Goal: Task Accomplishment & Management: Manage account settings

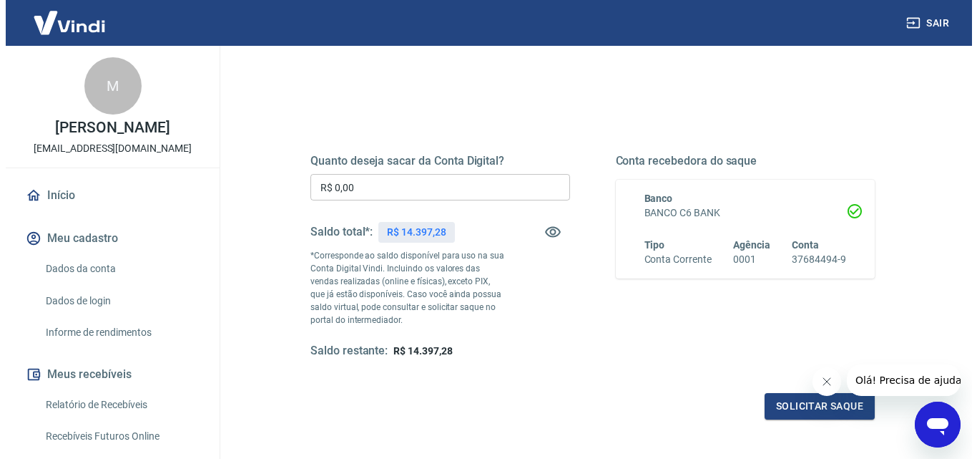
scroll to position [143, 0]
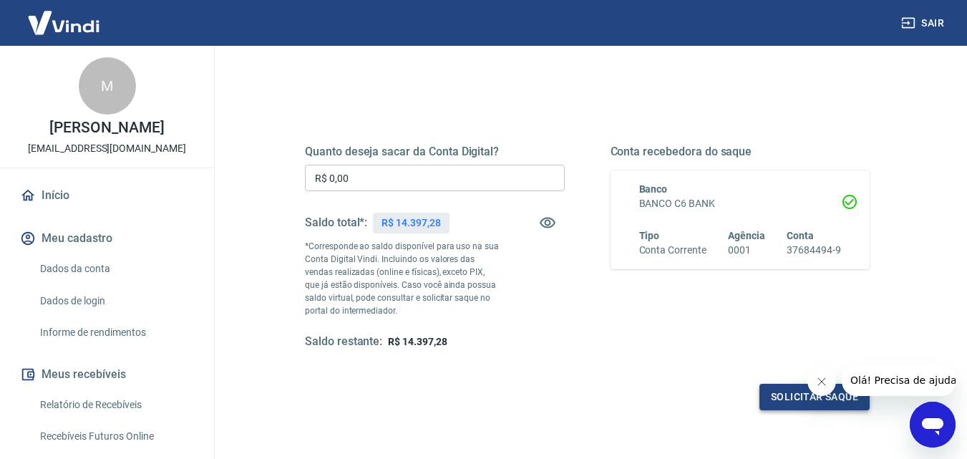
click at [788, 393] on button "Solicitar saque" at bounding box center [814, 396] width 110 height 26
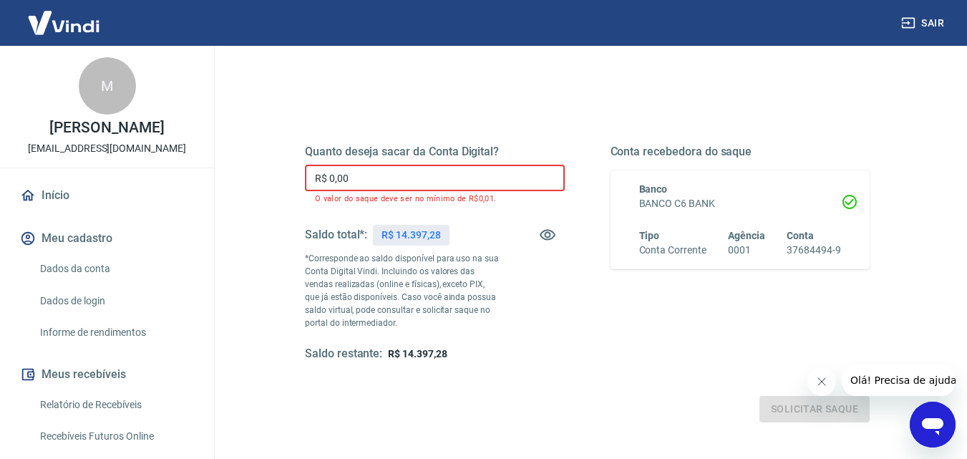
click at [371, 172] on input "R$ 0,00" at bounding box center [435, 178] width 260 height 26
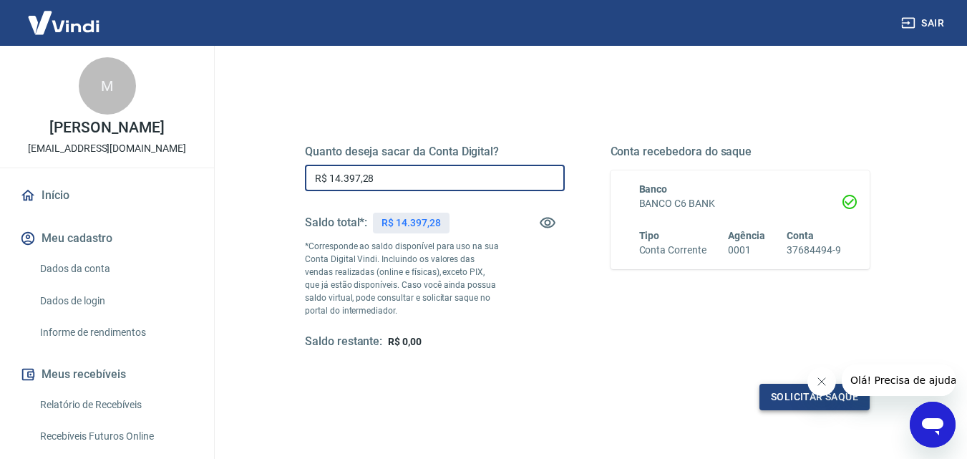
type input "R$ 14.397,28"
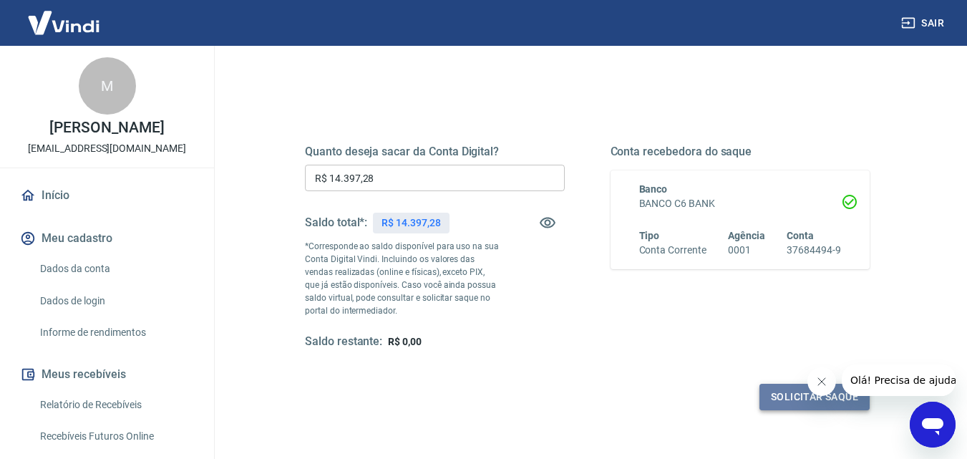
click at [781, 396] on button "Solicitar saque" at bounding box center [814, 396] width 110 height 26
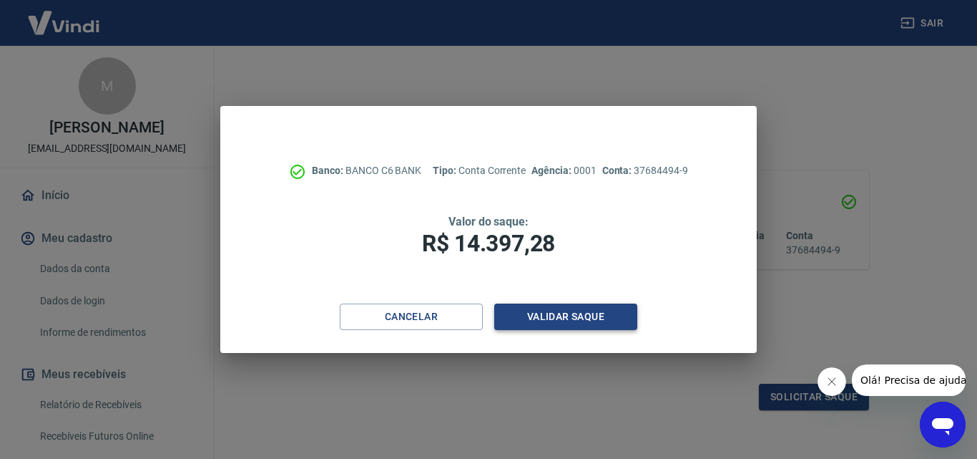
click at [568, 313] on button "Validar saque" at bounding box center [565, 316] width 143 height 26
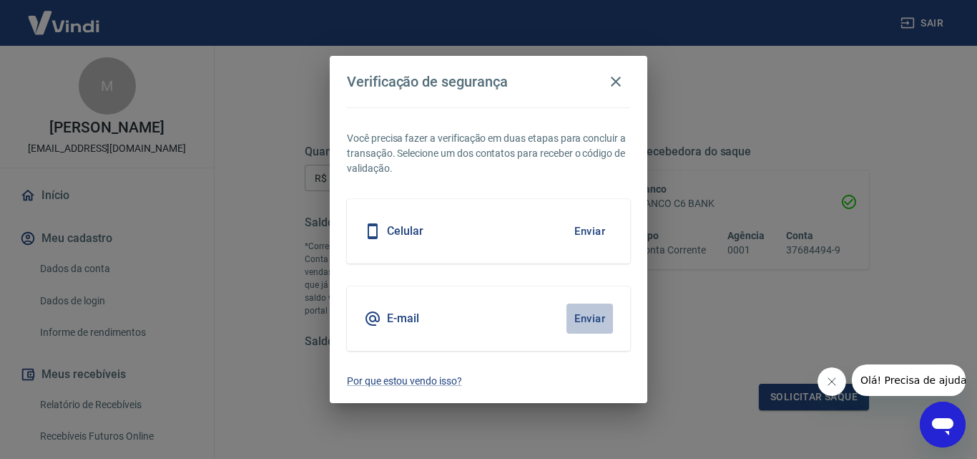
click at [591, 315] on button "Enviar" at bounding box center [590, 318] width 47 height 30
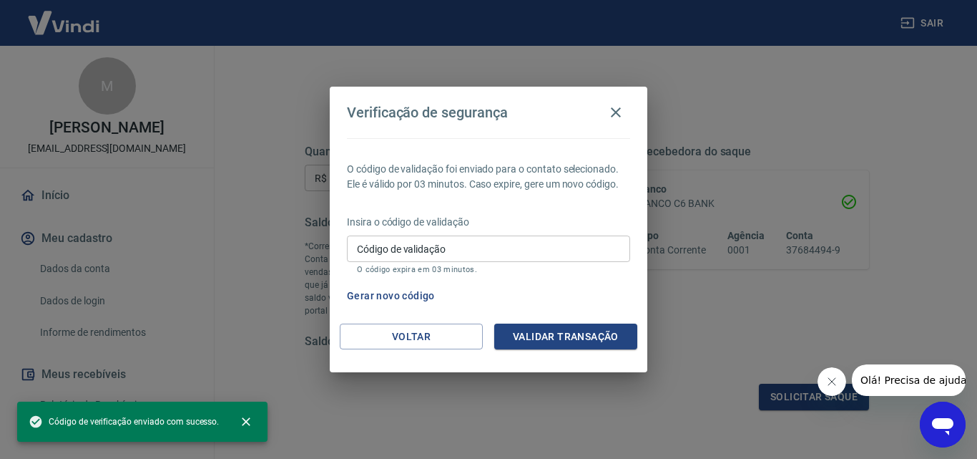
click at [424, 246] on input "Código de validação" at bounding box center [488, 248] width 283 height 26
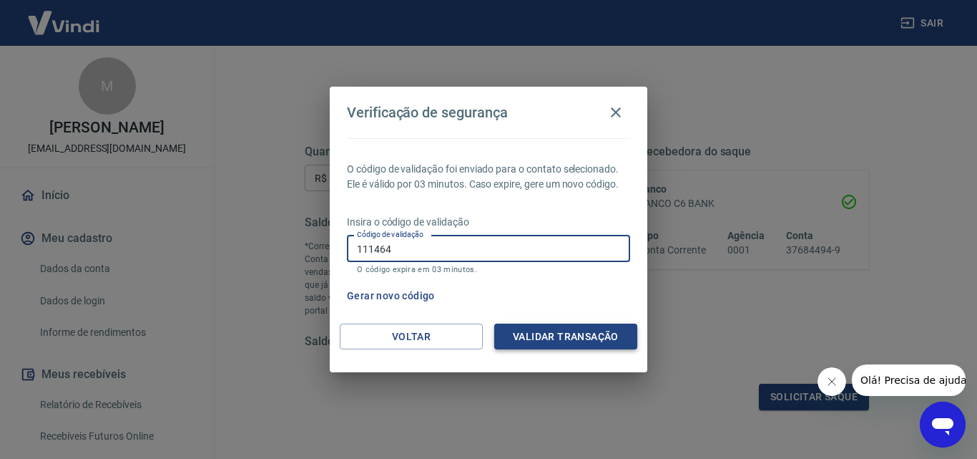
type input "111464"
click at [551, 326] on button "Validar transação" at bounding box center [565, 336] width 143 height 26
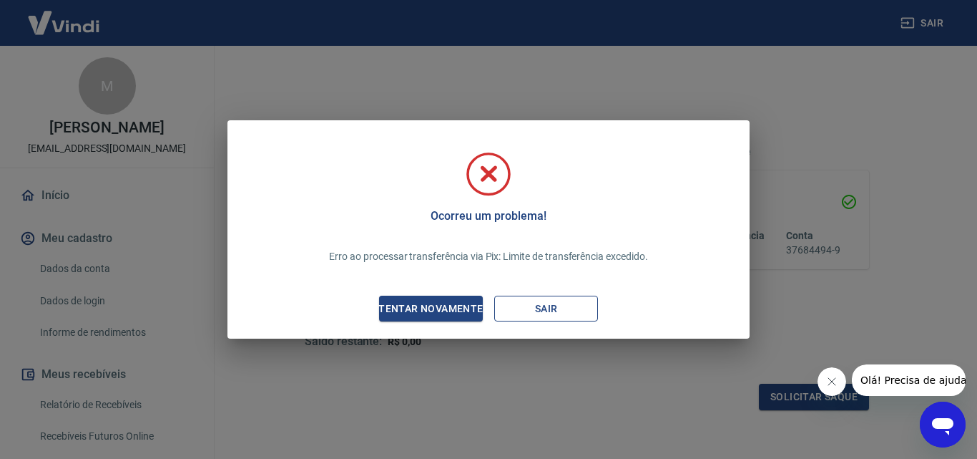
click at [527, 304] on button "Sair" at bounding box center [546, 308] width 104 height 26
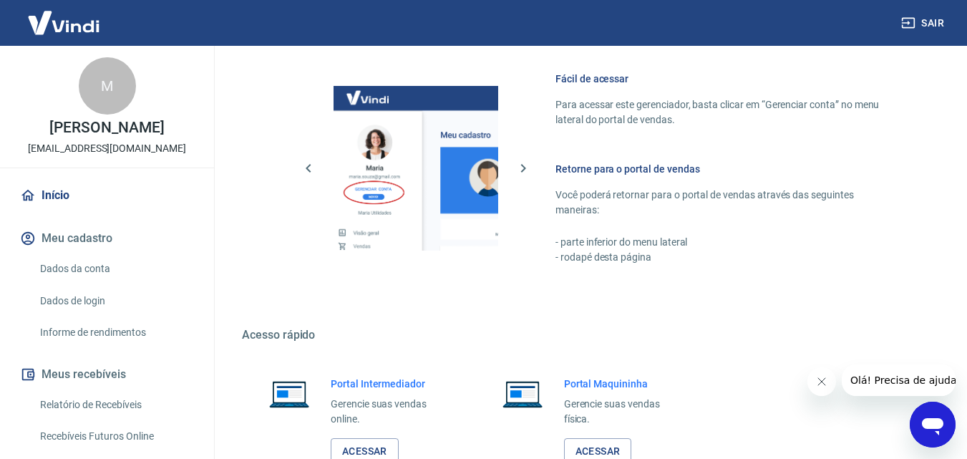
scroll to position [715, 0]
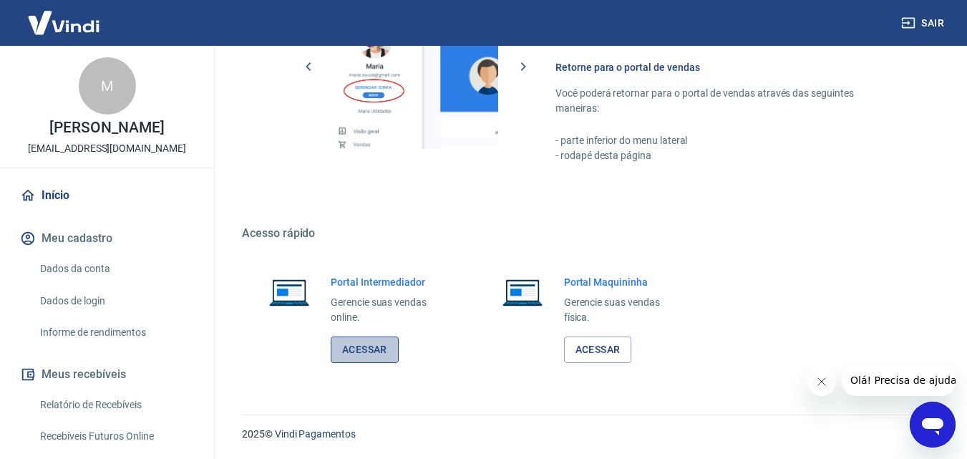
click at [377, 346] on link "Acessar" at bounding box center [365, 349] width 68 height 26
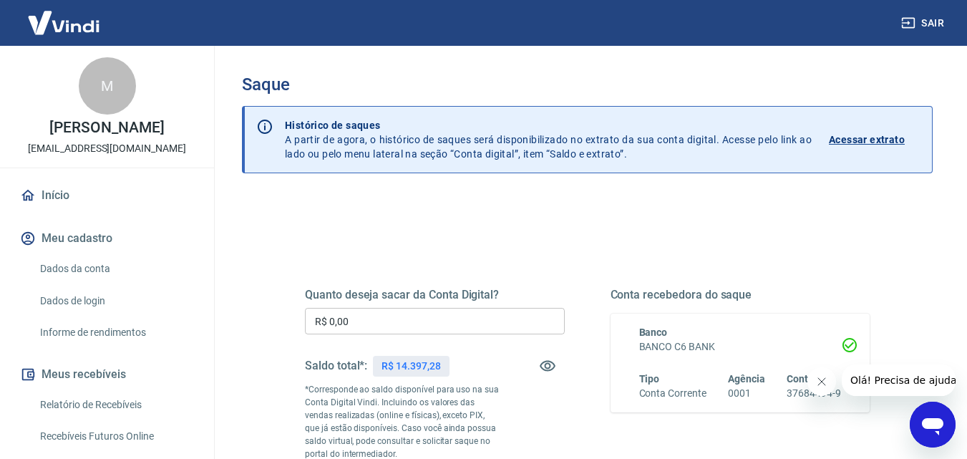
click at [389, 318] on input "R$ 0,00" at bounding box center [435, 321] width 260 height 26
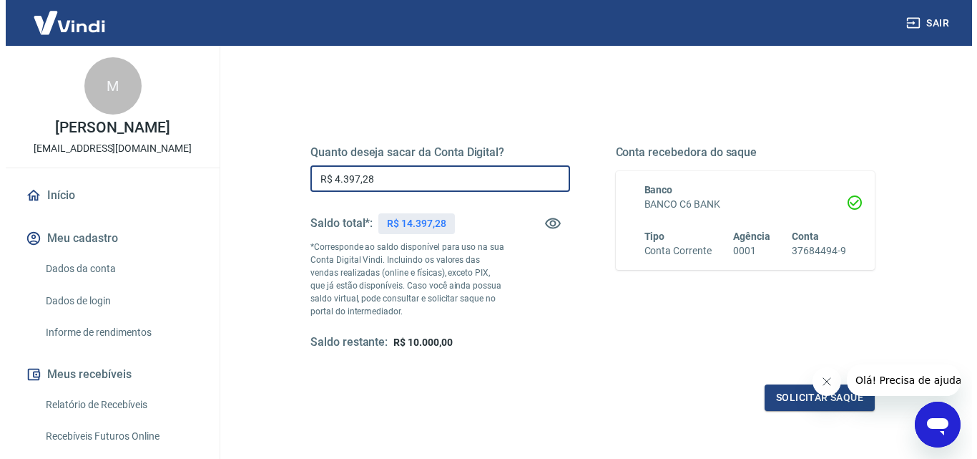
scroll to position [215, 0]
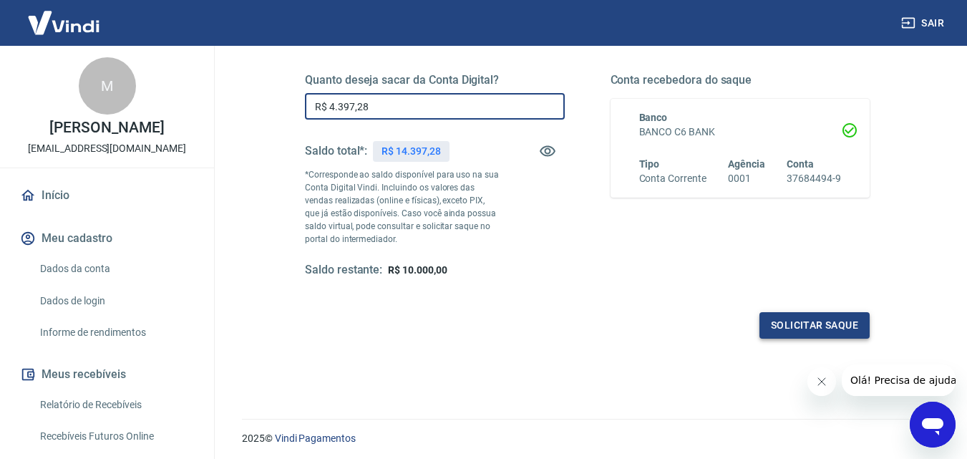
type input "R$ 4.397,28"
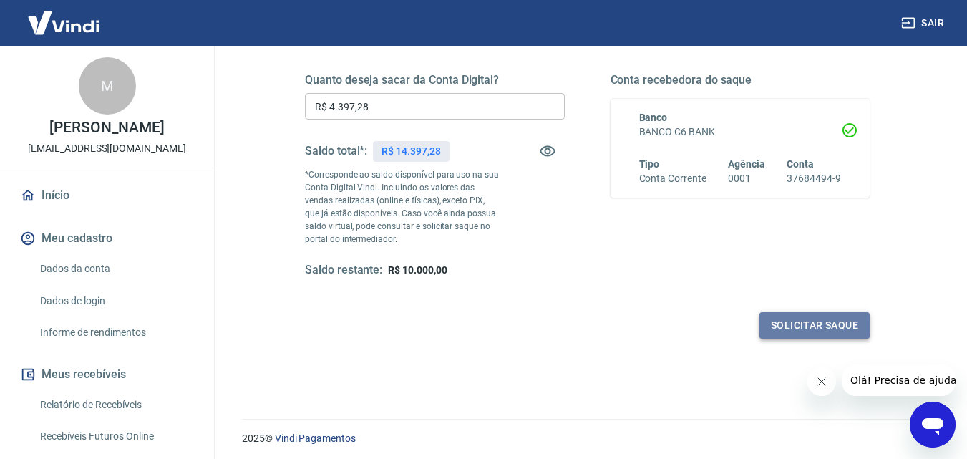
click at [776, 326] on button "Solicitar saque" at bounding box center [814, 325] width 110 height 26
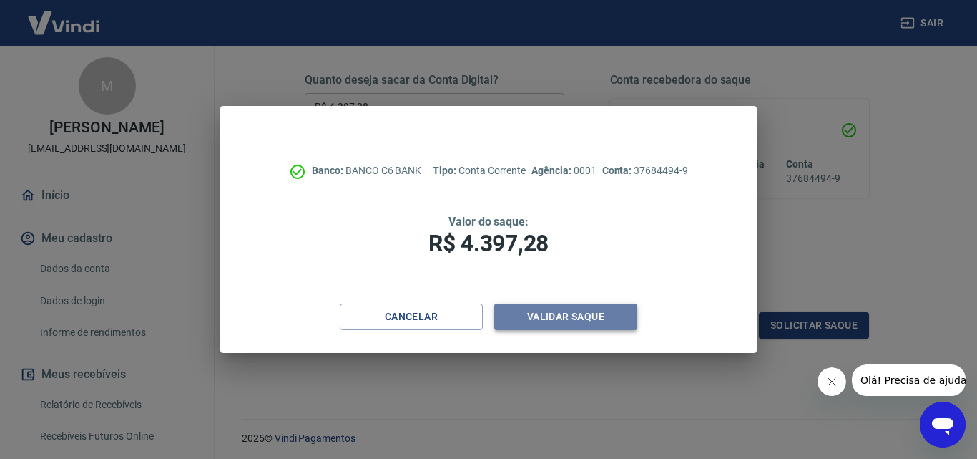
click at [563, 309] on button "Validar saque" at bounding box center [565, 316] width 143 height 26
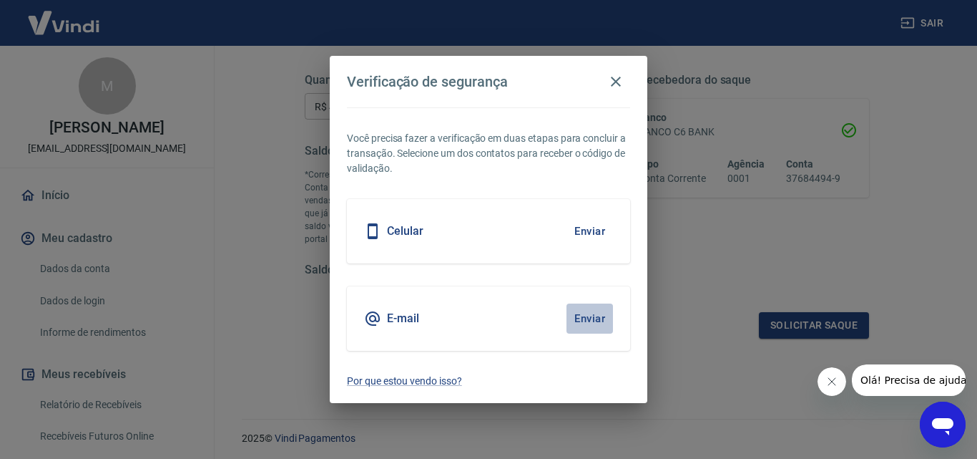
click at [584, 305] on button "Enviar" at bounding box center [590, 318] width 47 height 30
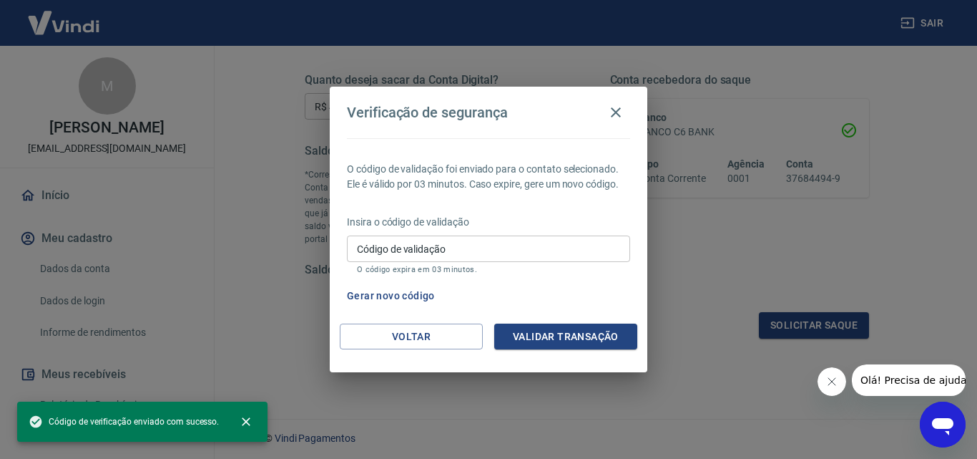
click at [491, 250] on input "Código de validação" at bounding box center [488, 248] width 283 height 26
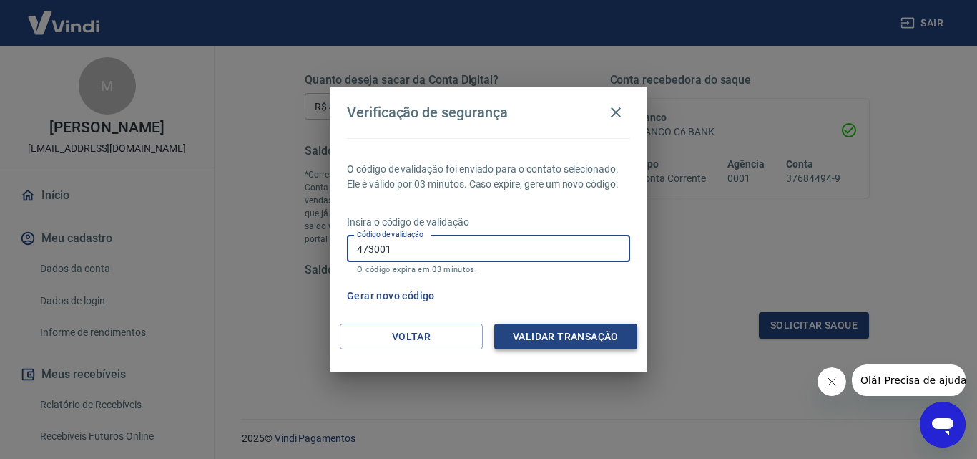
type input "473001"
click at [589, 339] on button "Validar transação" at bounding box center [565, 336] width 143 height 26
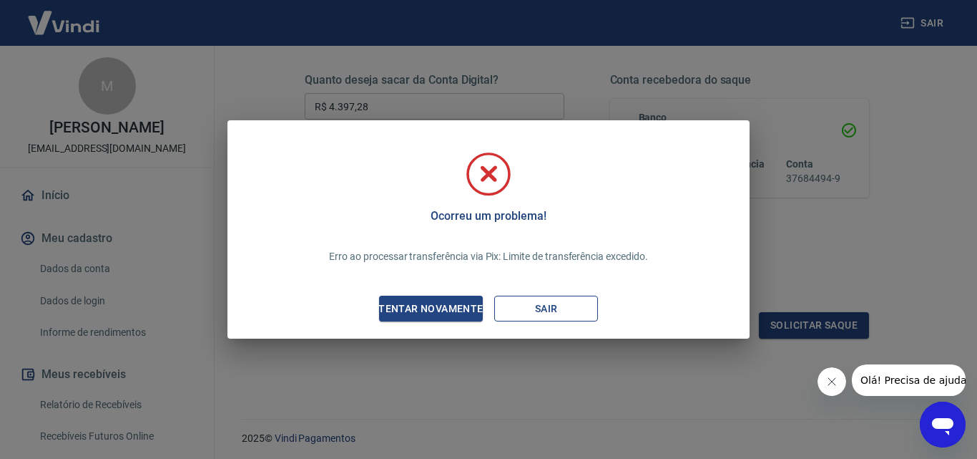
click at [574, 312] on button "Sair" at bounding box center [546, 308] width 104 height 26
